Goal: Information Seeking & Learning: Learn about a topic

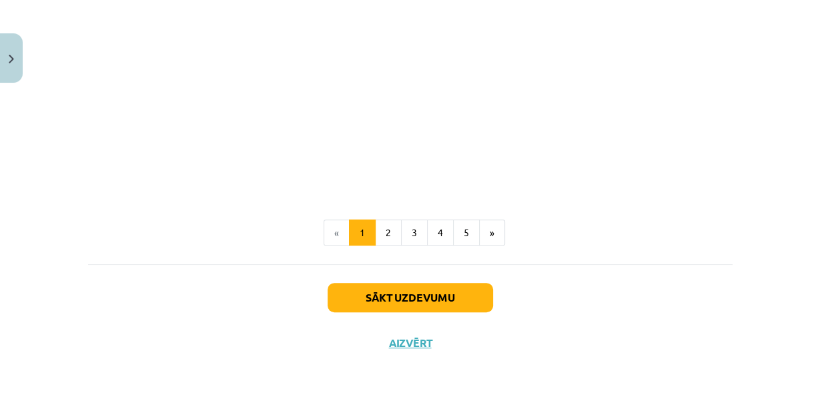
scroll to position [466, 0]
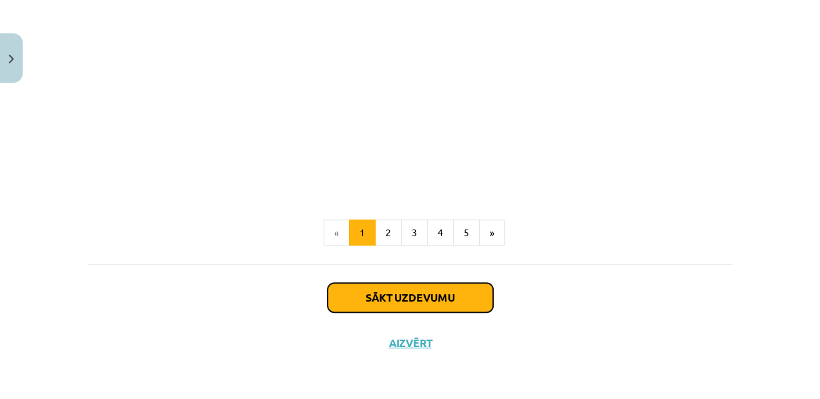
click at [413, 294] on button "Sākt uzdevumu" at bounding box center [411, 297] width 166 height 29
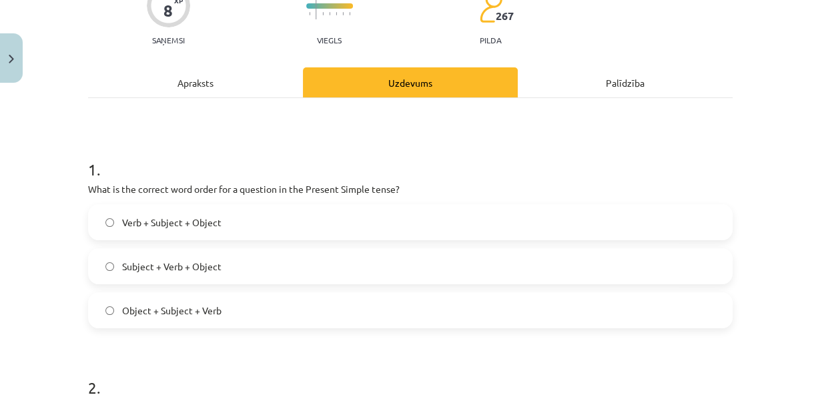
scroll to position [133, 0]
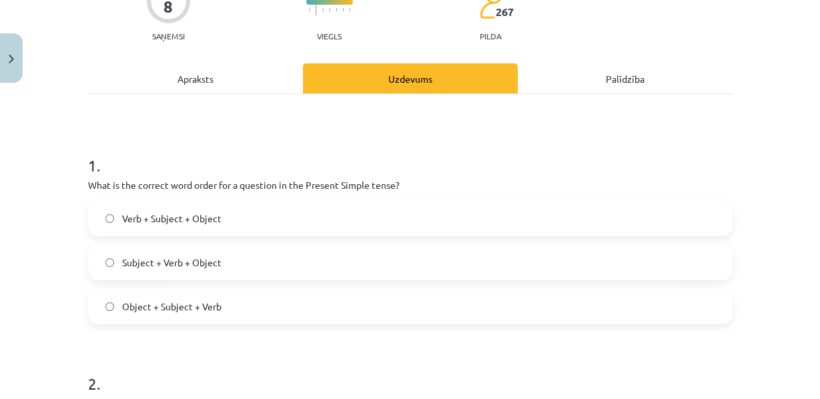
click at [146, 226] on span "Verb + Subject + Object" at bounding box center [171, 219] width 99 height 14
click at [136, 270] on span "Subject + Verb + Object" at bounding box center [171, 263] width 99 height 14
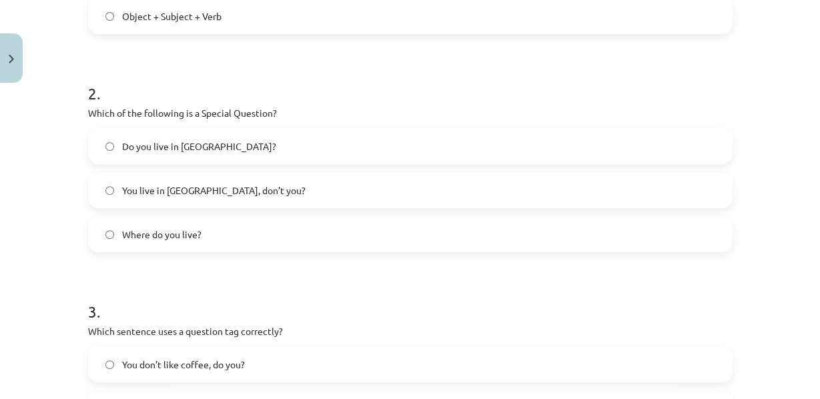
scroll to position [423, 0]
click at [122, 198] on span "You live in [GEOGRAPHIC_DATA], don’t you?" at bounding box center [214, 191] width 184 height 14
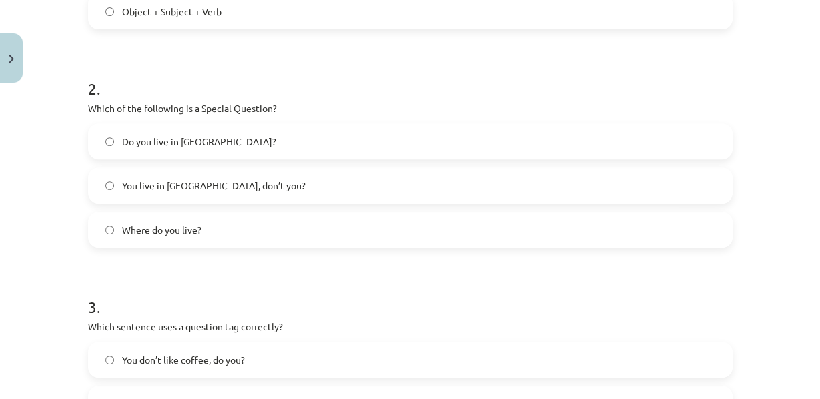
scroll to position [429, 0]
click at [150, 236] on span "Where do you live?" at bounding box center [161, 229] width 79 height 14
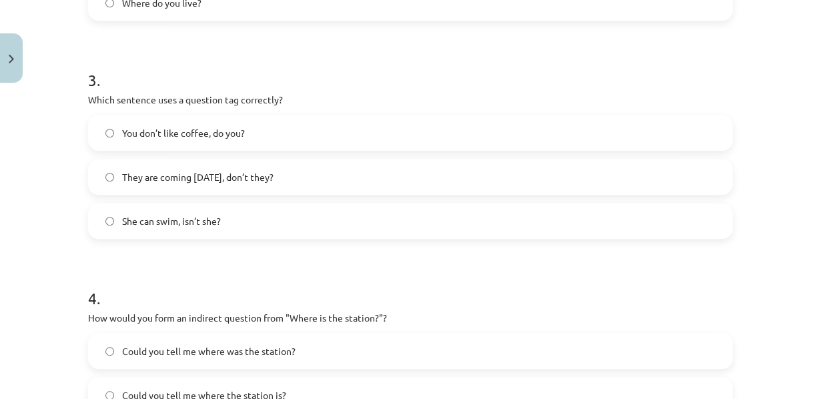
scroll to position [657, 0]
click at [185, 138] on span "You don’t like coffee, do you?" at bounding box center [183, 131] width 123 height 14
click at [249, 302] on h1 "4 ." at bounding box center [410, 284] width 645 height 41
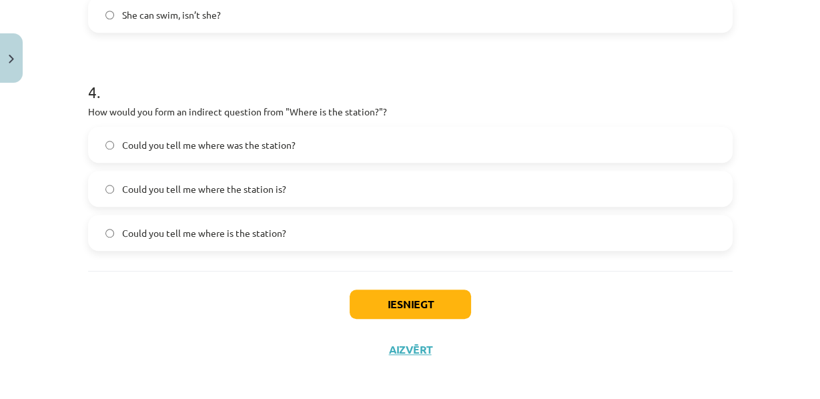
scroll to position [870, 0]
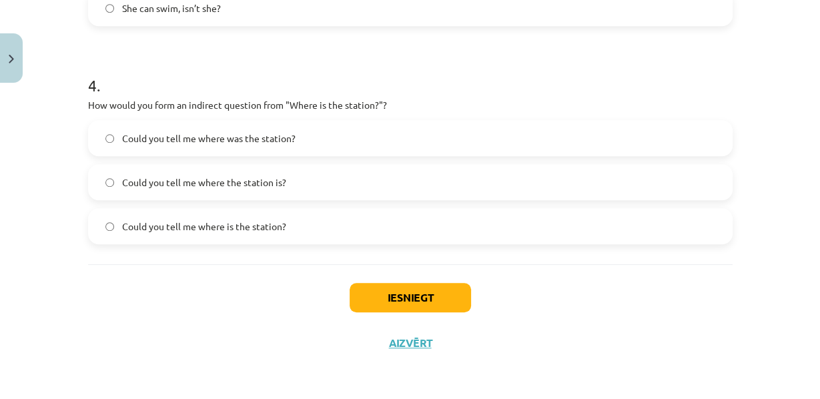
click at [185, 190] on span "Could you tell me where the station is?" at bounding box center [204, 183] width 164 height 14
click at [165, 94] on h1 "4 ." at bounding box center [410, 73] width 645 height 41
click at [417, 300] on button "Iesniegt" at bounding box center [410, 297] width 121 height 29
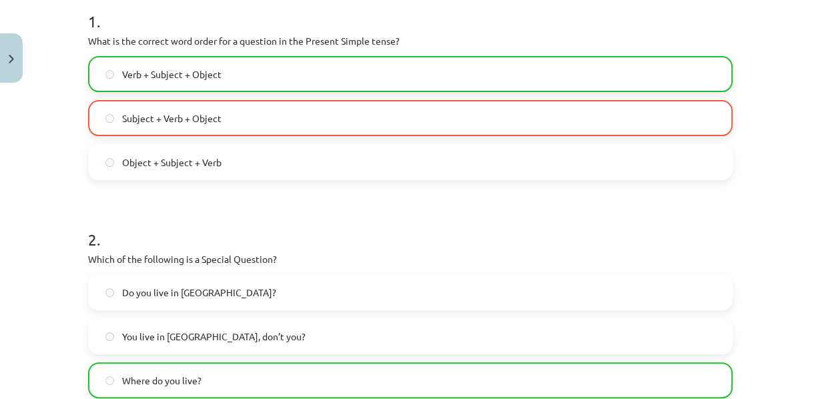
scroll to position [962, 0]
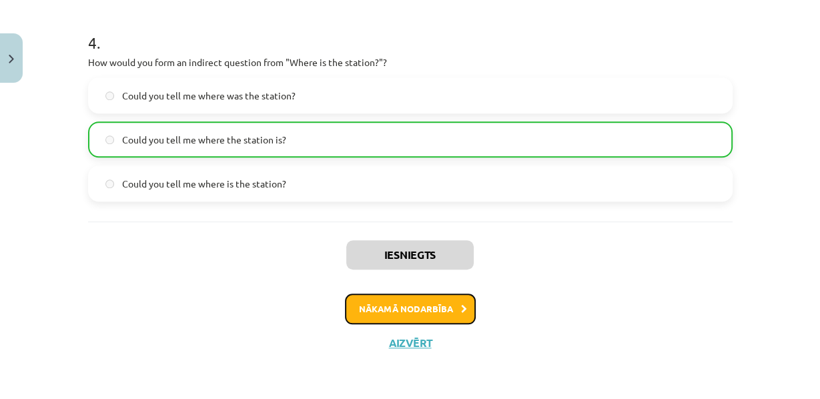
click at [402, 308] on button "Nākamā nodarbība" at bounding box center [410, 309] width 131 height 31
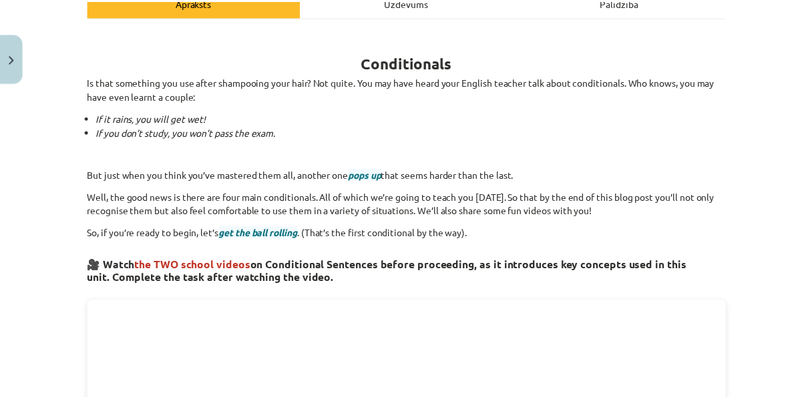
scroll to position [0, 0]
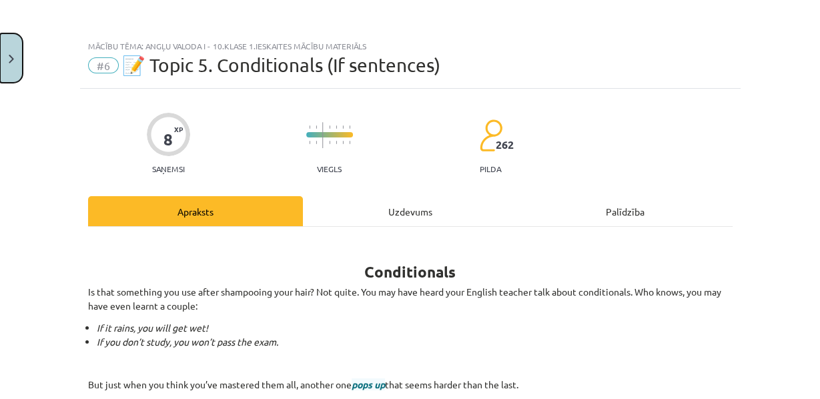
click at [7, 57] on button "Close" at bounding box center [11, 57] width 23 height 49
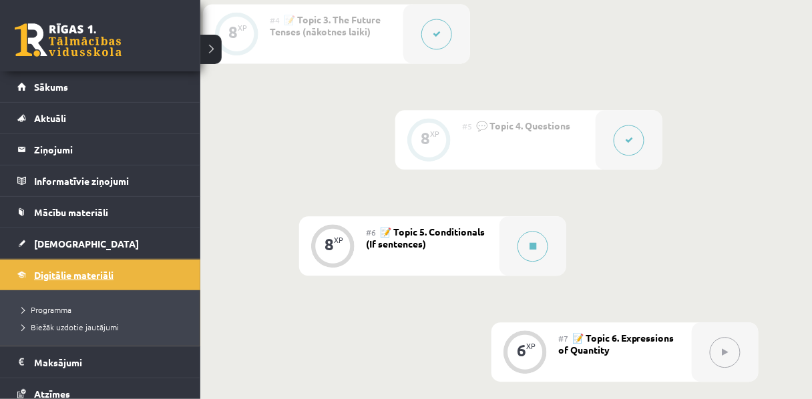
click at [58, 273] on span "Digitālie materiāli" at bounding box center [73, 275] width 79 height 12
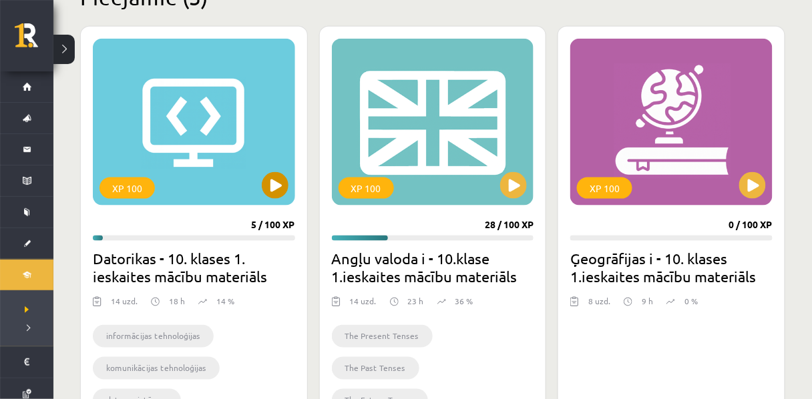
scroll to position [358, 0]
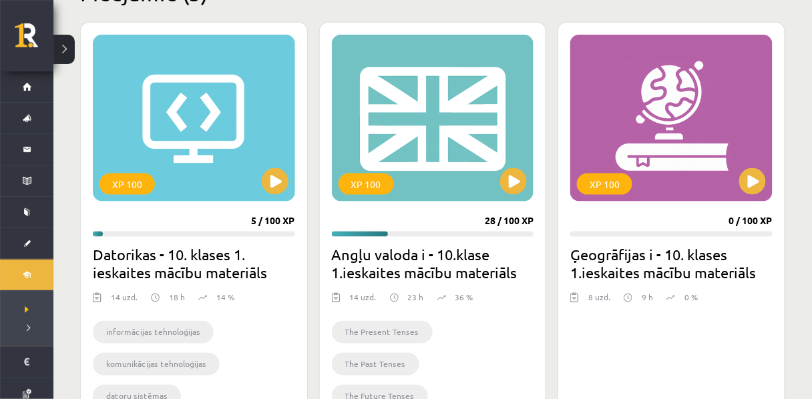
click at [403, 234] on progress at bounding box center [433, 234] width 202 height 5
click at [371, 194] on div "XP 100" at bounding box center [433, 118] width 202 height 167
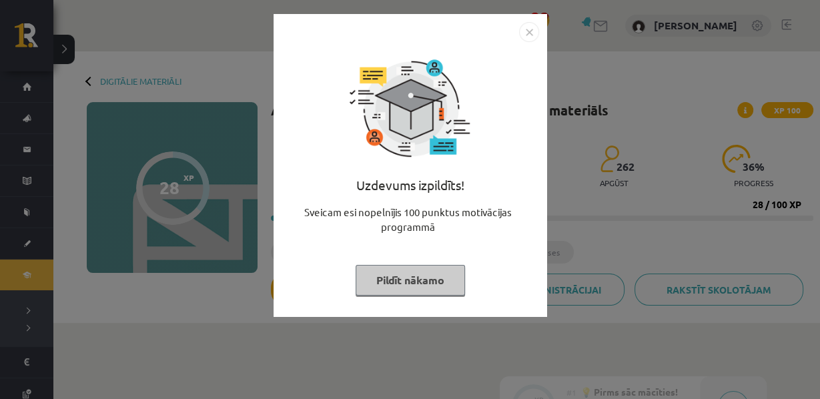
click at [424, 287] on button "Pildīt nākamo" at bounding box center [410, 280] width 109 height 31
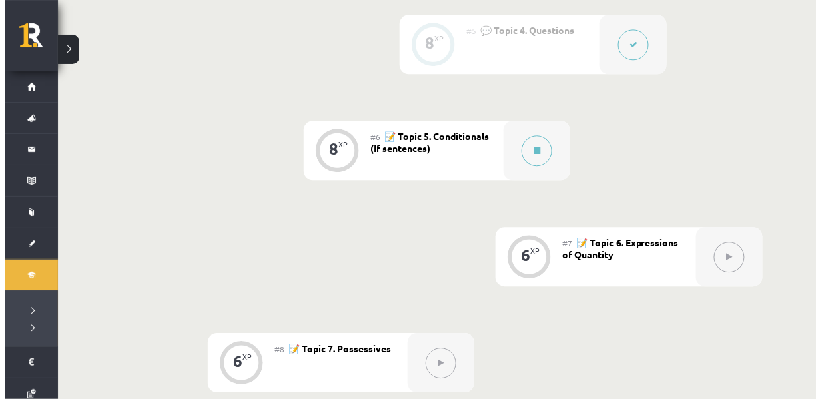
scroll to position [819, 0]
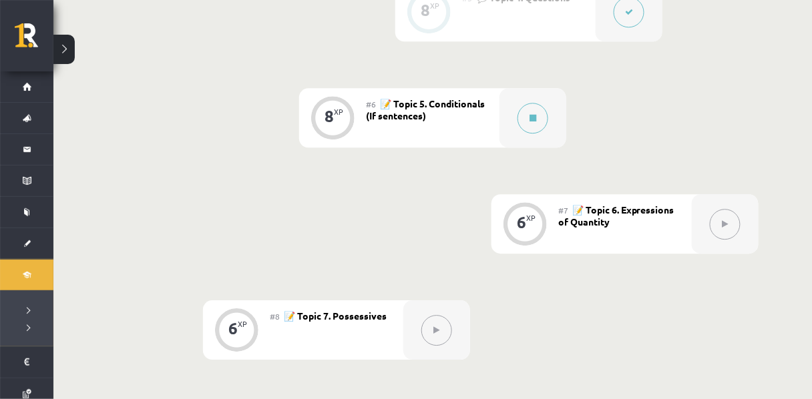
click at [457, 136] on div "#6 📝 Topic 5. Conditionals (If sentences)" at bounding box center [432, 117] width 133 height 59
click at [433, 121] on span "📝 Topic 5. Conditionals (If sentences)" at bounding box center [425, 109] width 119 height 24
click at [545, 133] on button at bounding box center [532, 118] width 31 height 31
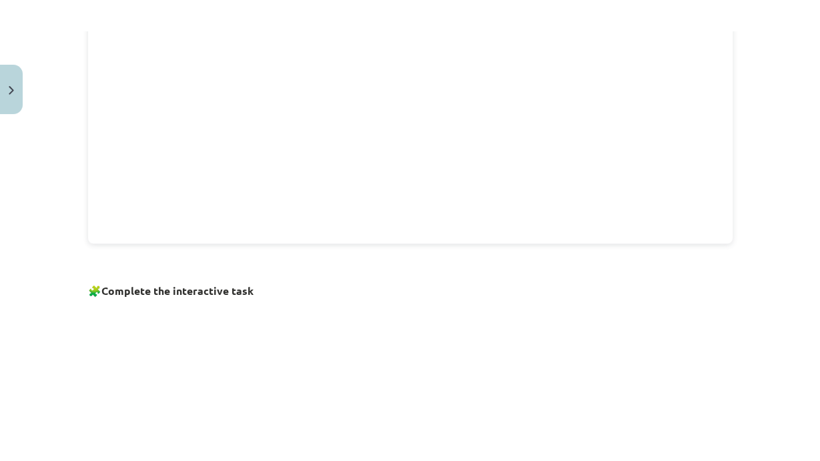
scroll to position [662, 0]
